Goal: Use online tool/utility: Use online tool/utility

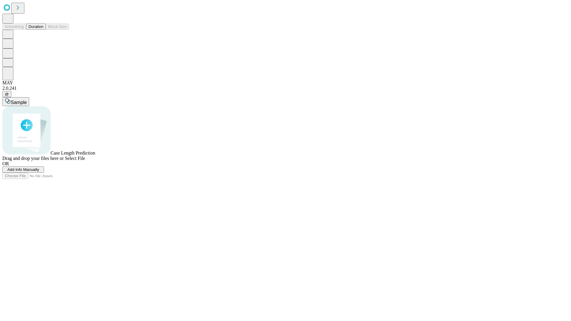
click at [43, 30] on button "Duration" at bounding box center [36, 26] width 20 height 6
click at [27, 100] on span "Sample" at bounding box center [19, 102] width 16 height 5
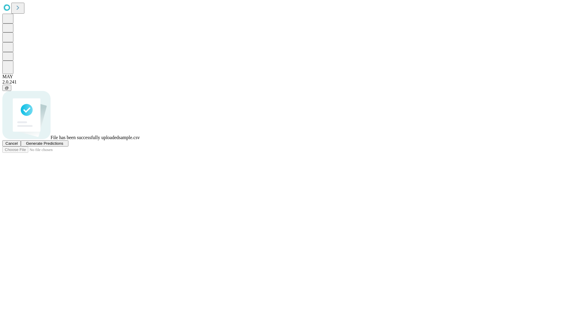
click at [63, 146] on span "Generate Predictions" at bounding box center [44, 143] width 37 height 4
